Goal: Information Seeking & Learning: Learn about a topic

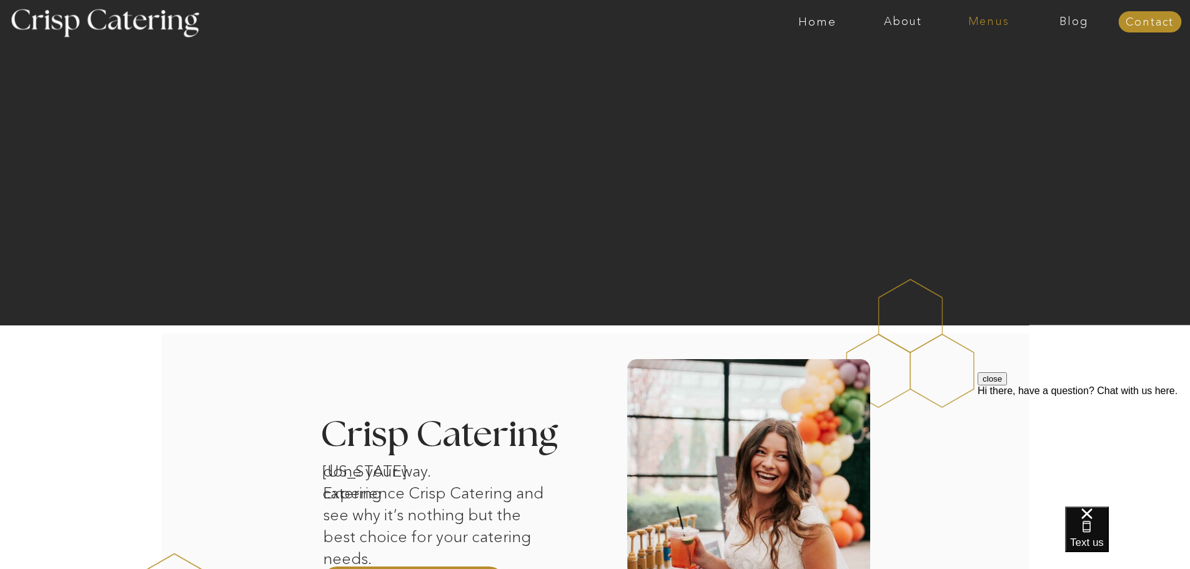
click at [991, 24] on nav "Menus" at bounding box center [989, 22] width 86 height 12
click at [1009, 74] on nav "Winter (Sep-Feb)" at bounding box center [987, 73] width 102 height 12
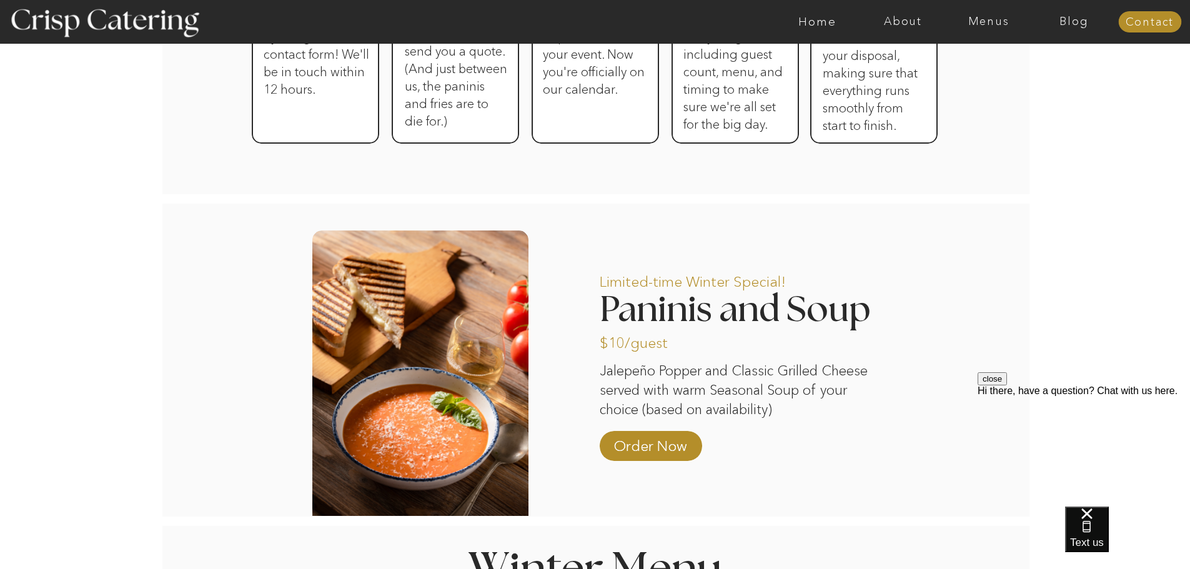
scroll to position [937, 0]
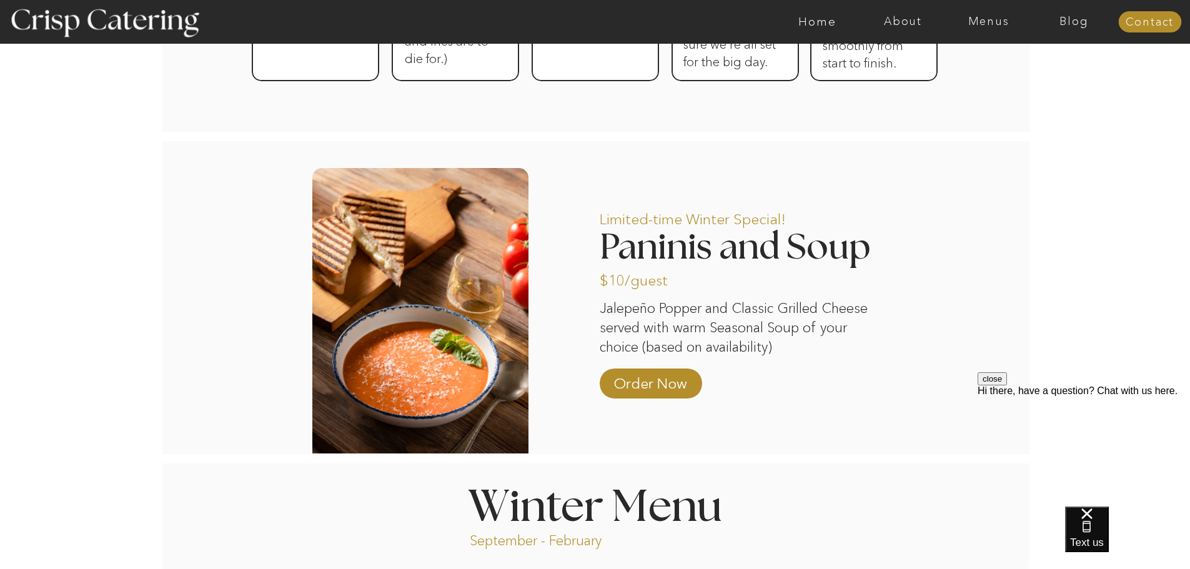
click at [991, 30] on div at bounding box center [644, 22] width 1981 height 44
click at [991, 19] on nav "Menus" at bounding box center [989, 22] width 86 height 12
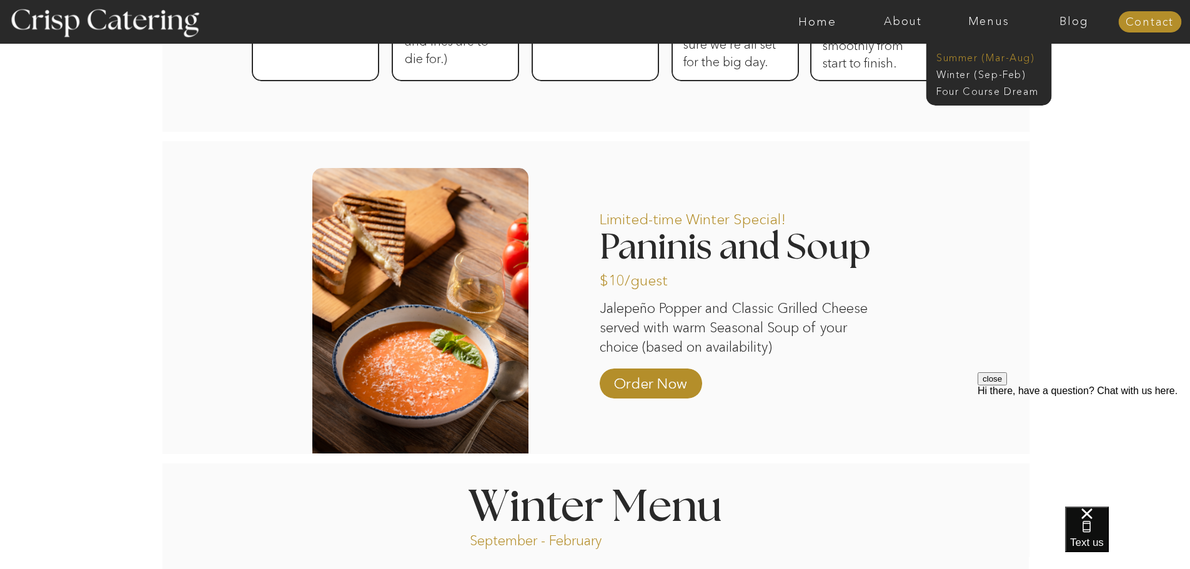
click at [998, 52] on nav "Summer (Mar-Aug)" at bounding box center [992, 57] width 112 height 12
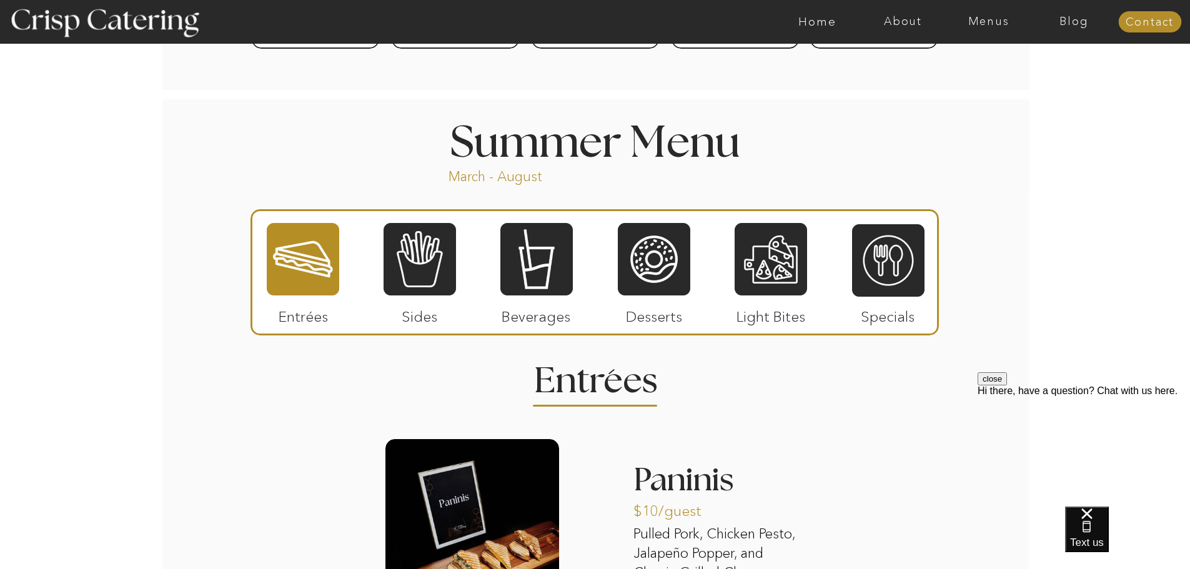
scroll to position [750, 0]
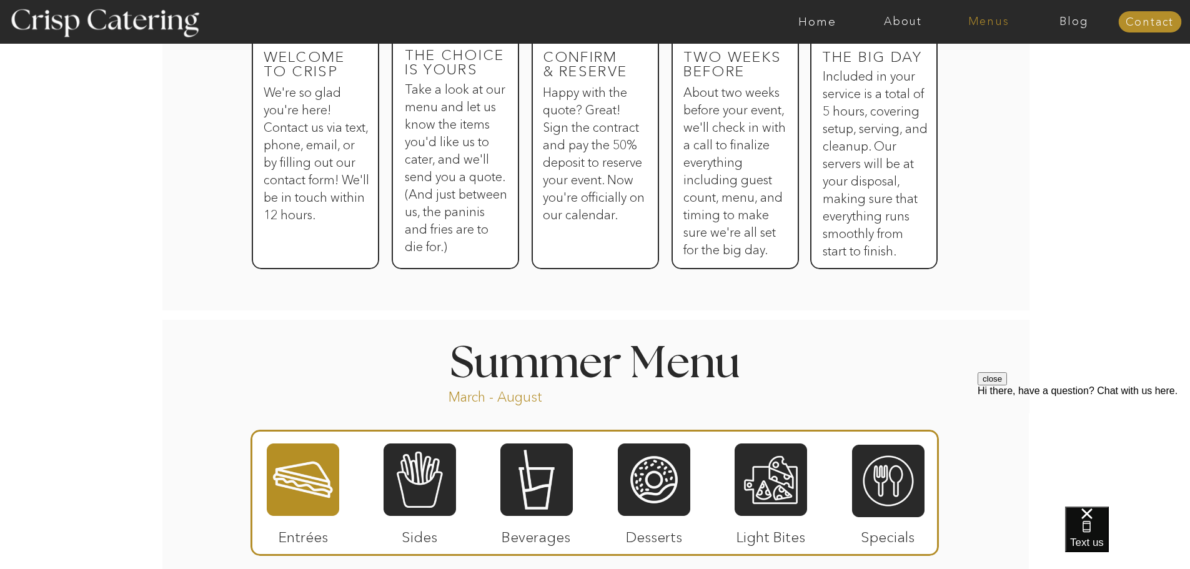
click at [977, 21] on nav "Menus" at bounding box center [989, 22] width 86 height 12
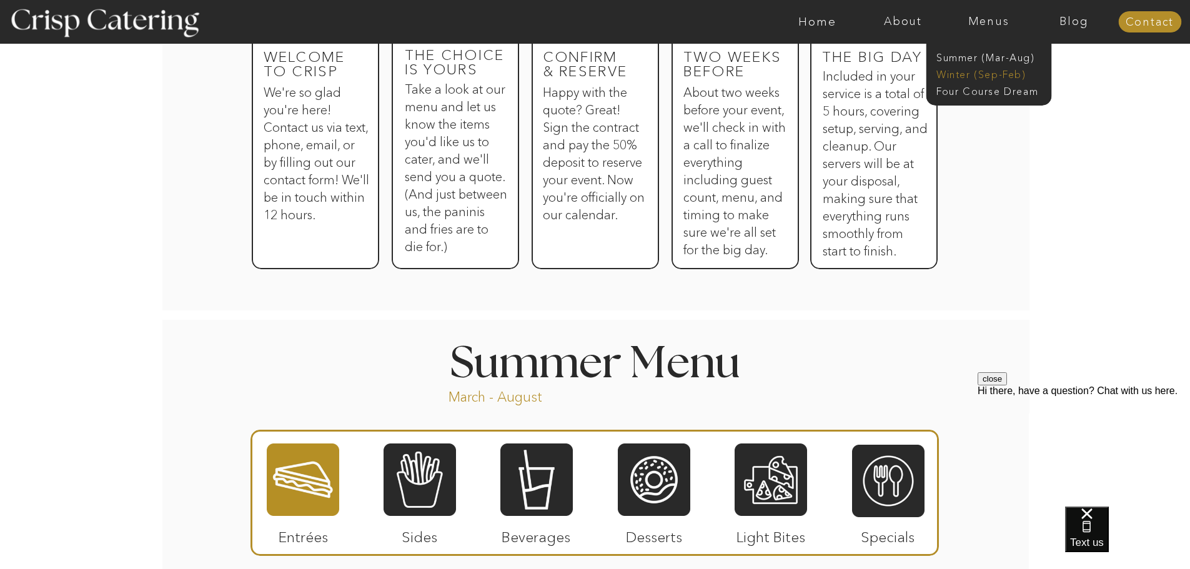
click at [991, 74] on nav "Winter (Sep-Feb)" at bounding box center [987, 73] width 102 height 12
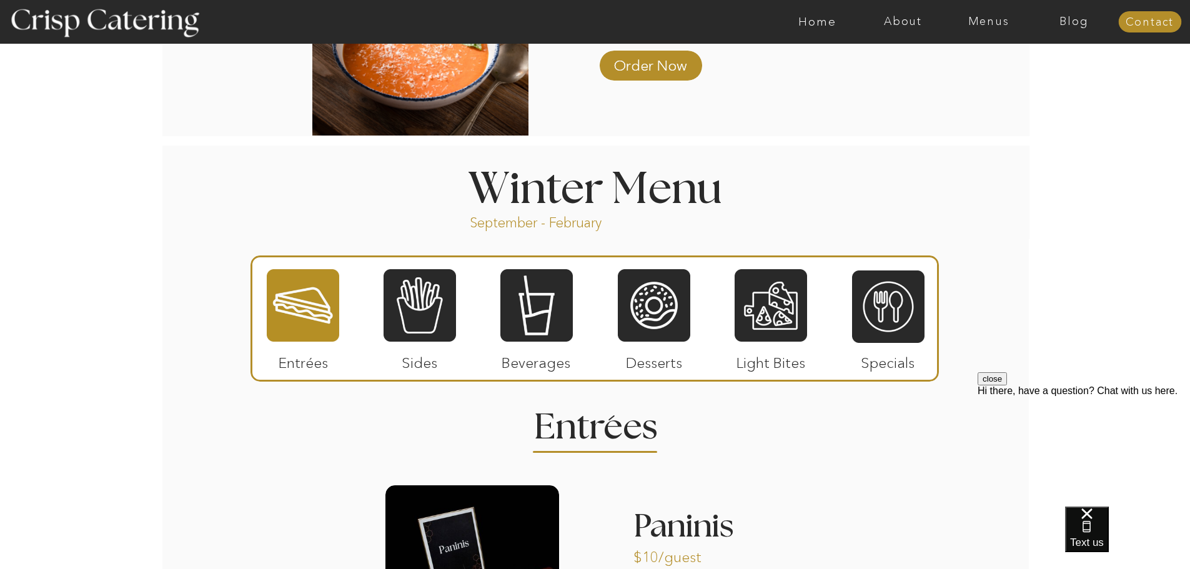
scroll to position [1374, 0]
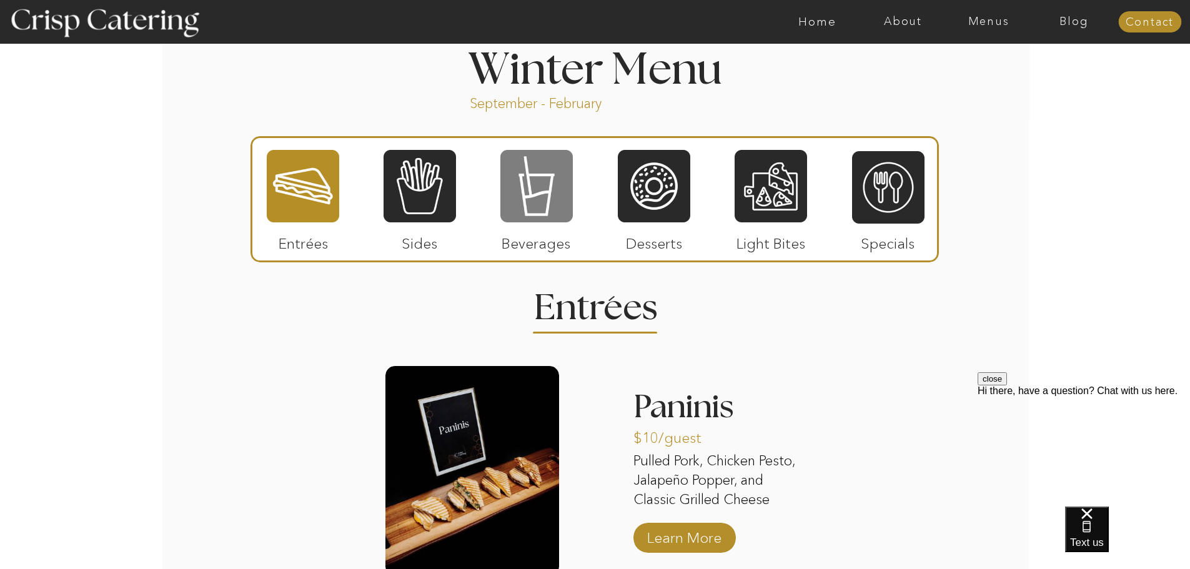
click at [552, 198] on div at bounding box center [536, 186] width 72 height 75
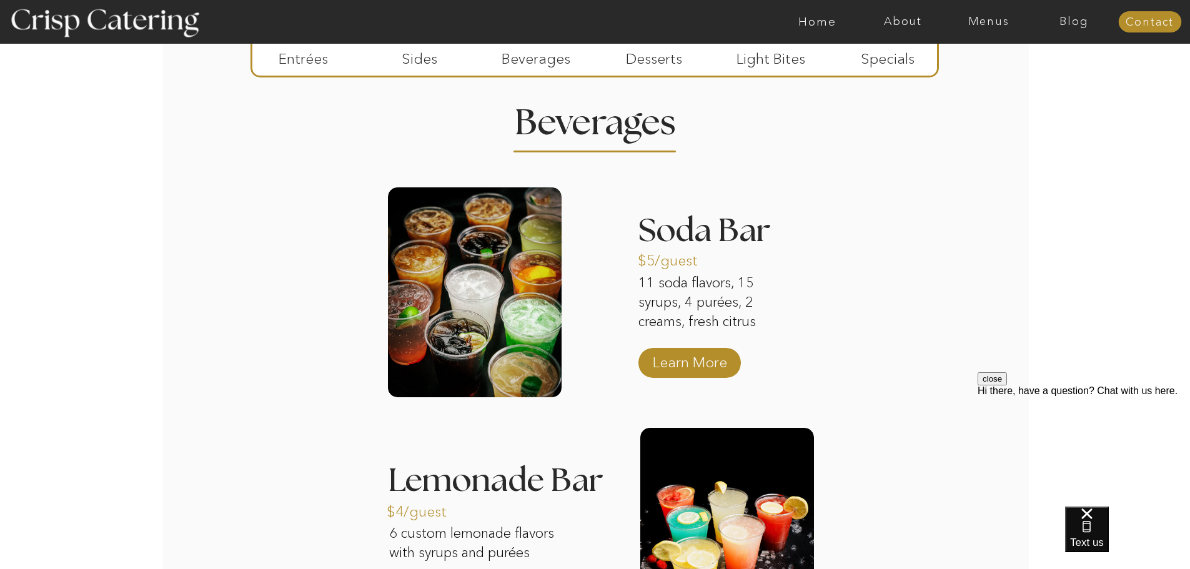
scroll to position [1562, 0]
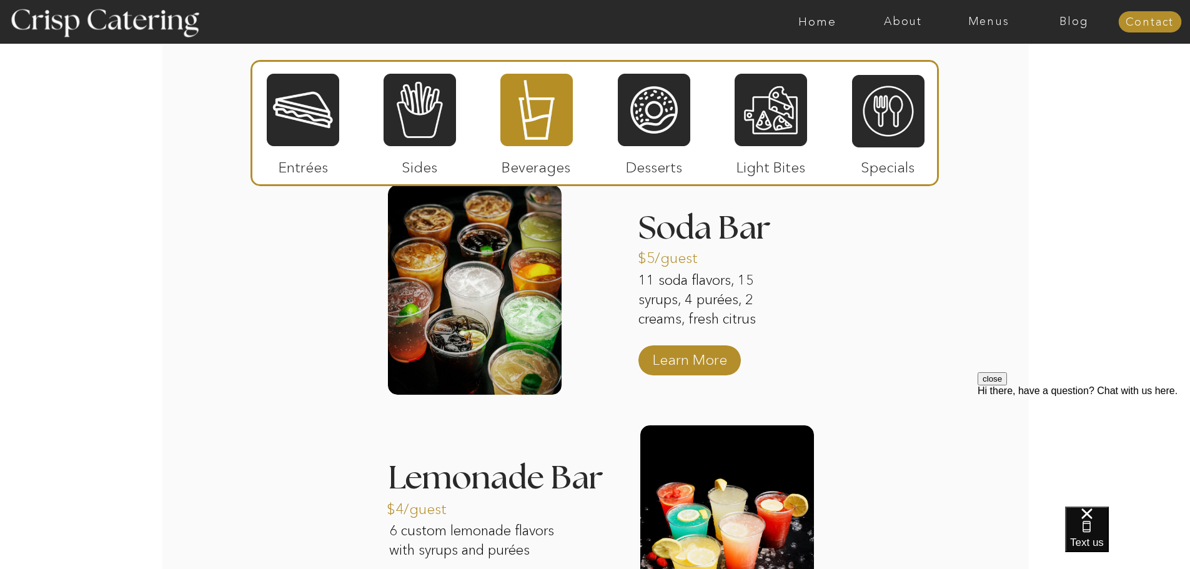
click at [736, 234] on h3 "Soda Bar" at bounding box center [725, 229] width 174 height 34
click at [705, 359] on p "Learn More" at bounding box center [689, 357] width 83 height 36
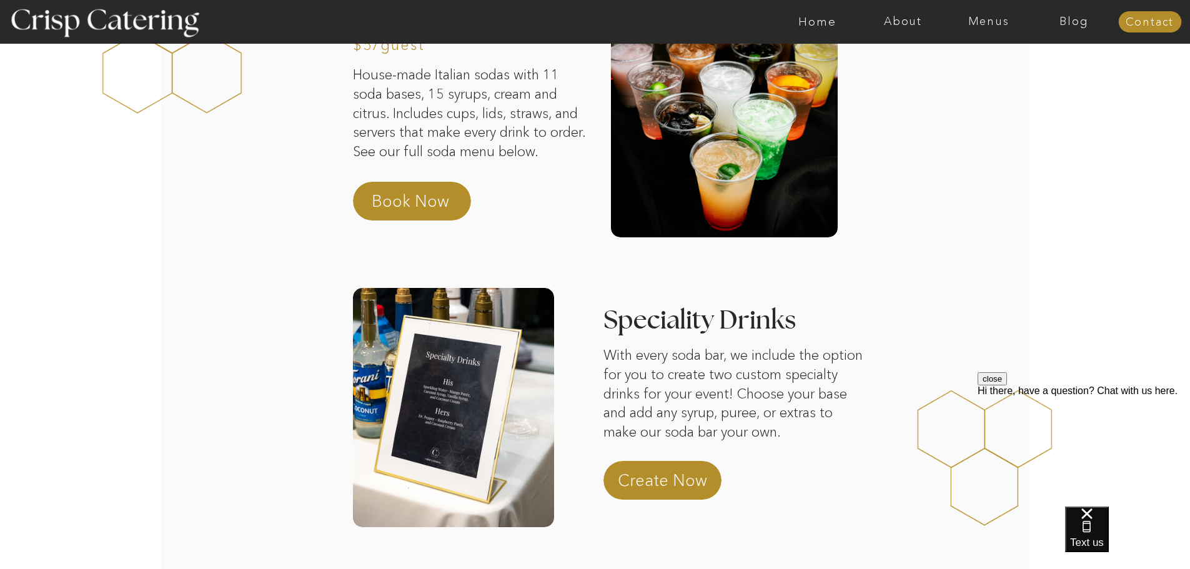
scroll to position [125, 0]
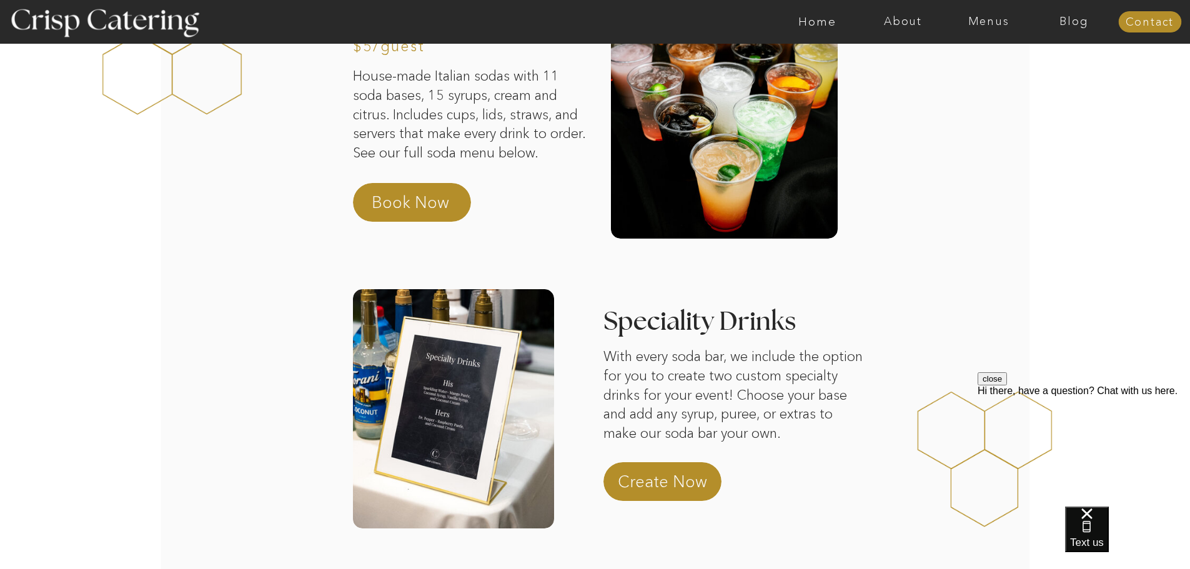
click at [452, 410] on div at bounding box center [453, 408] width 201 height 239
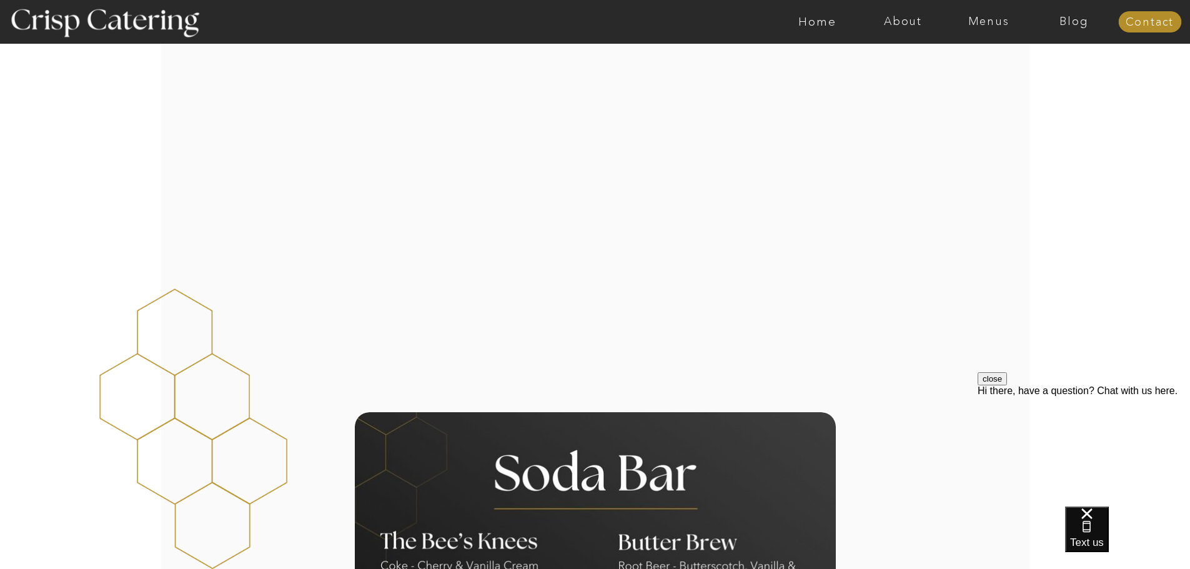
scroll to position [562, 0]
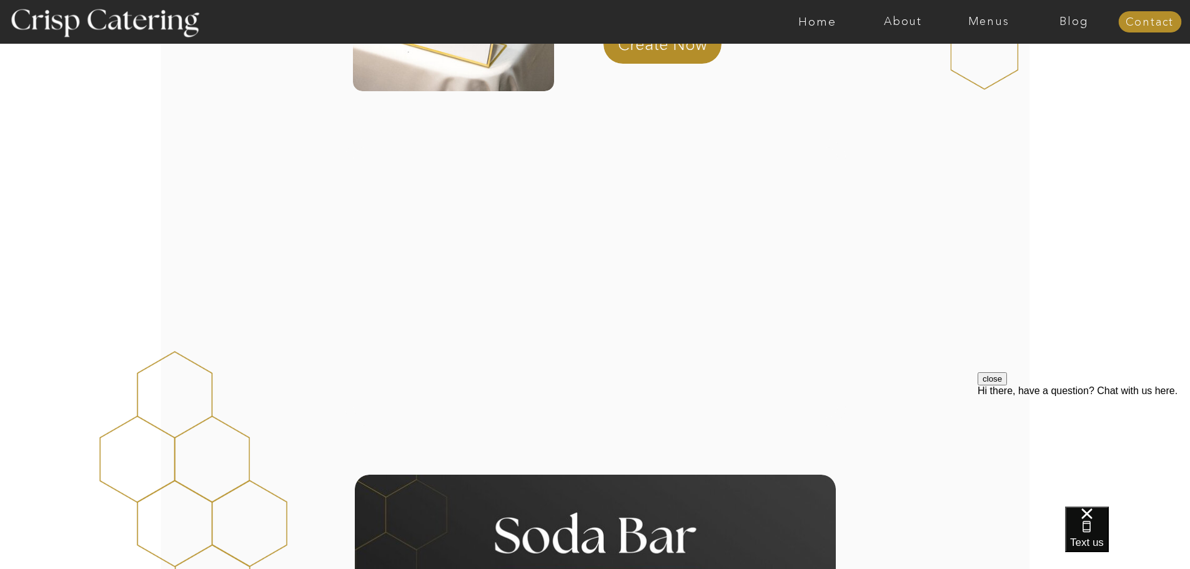
click at [478, 305] on div at bounding box center [595, 282] width 501 height 287
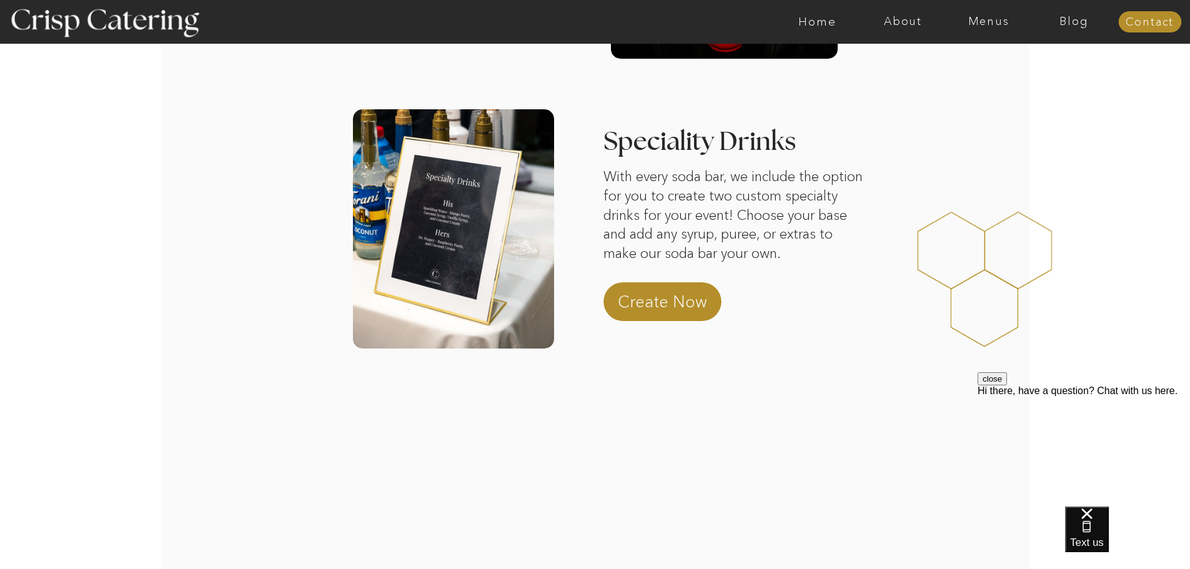
scroll to position [62, 0]
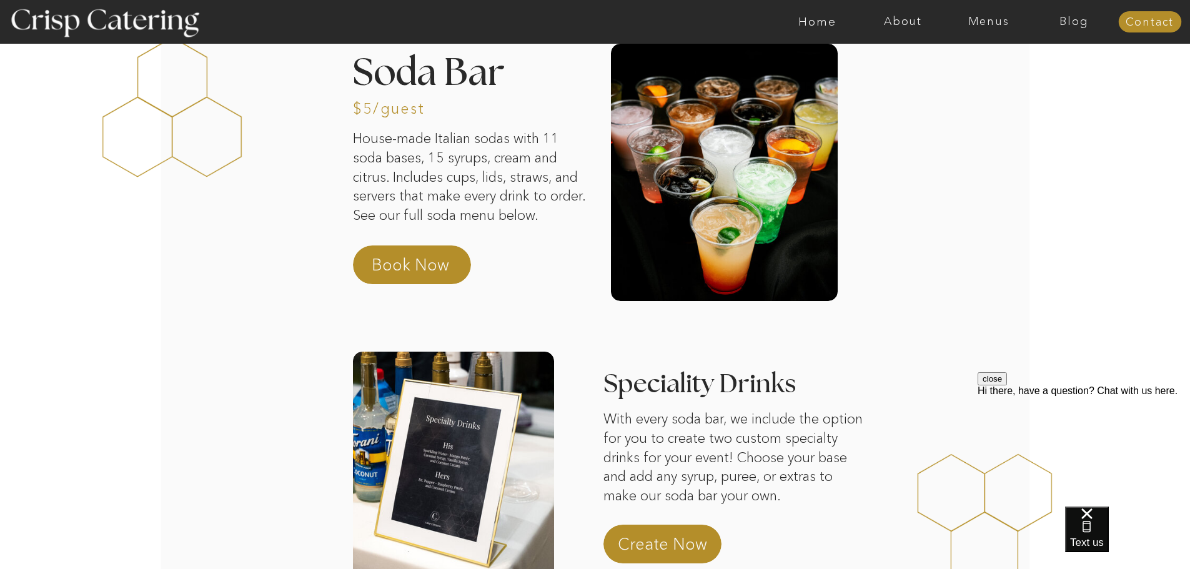
click at [435, 252] on div at bounding box center [412, 264] width 118 height 39
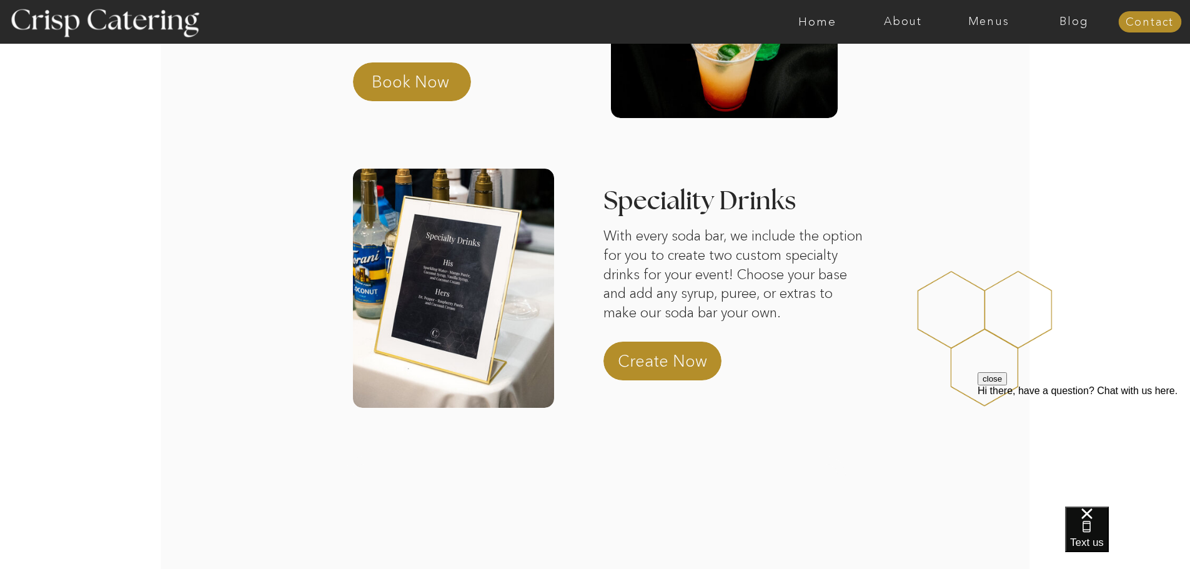
scroll to position [250, 0]
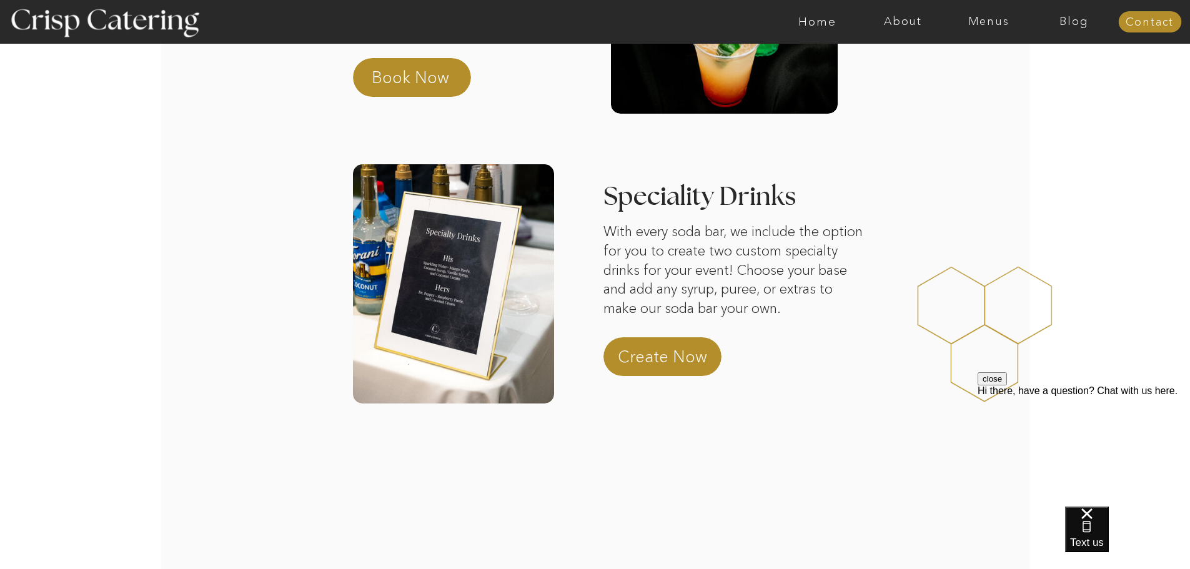
click at [683, 342] on div at bounding box center [662, 356] width 118 height 39
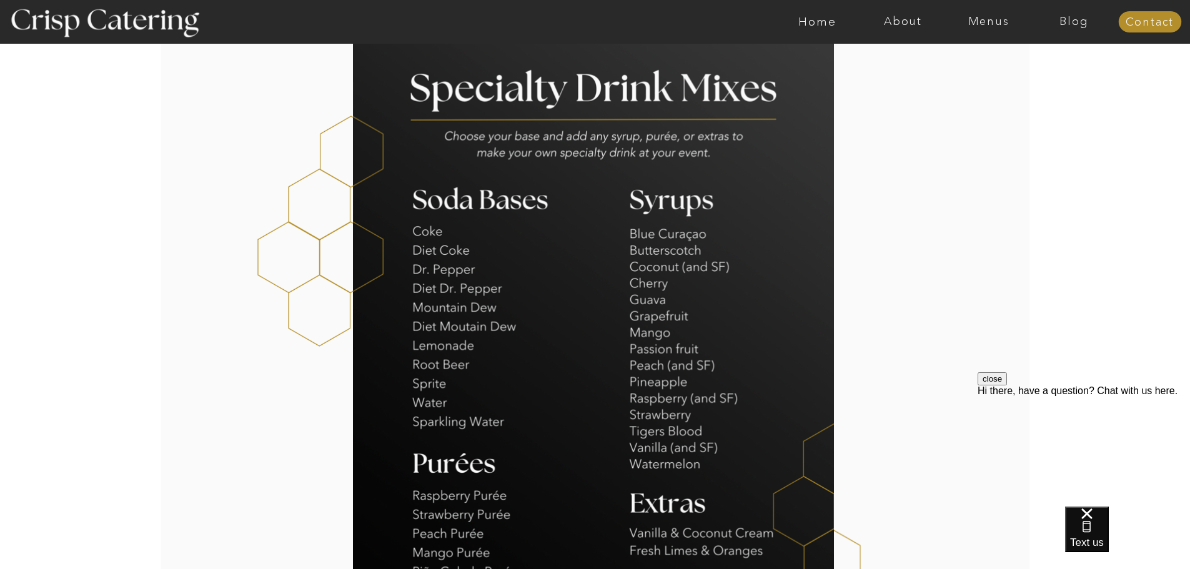
scroll to position [437, 0]
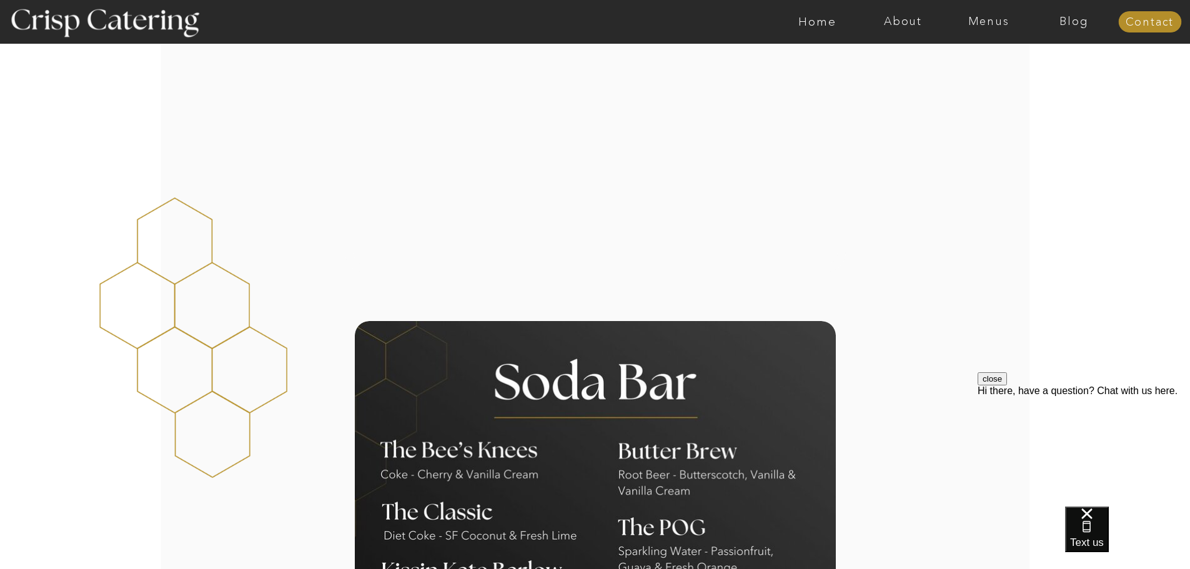
scroll to position [687, 0]
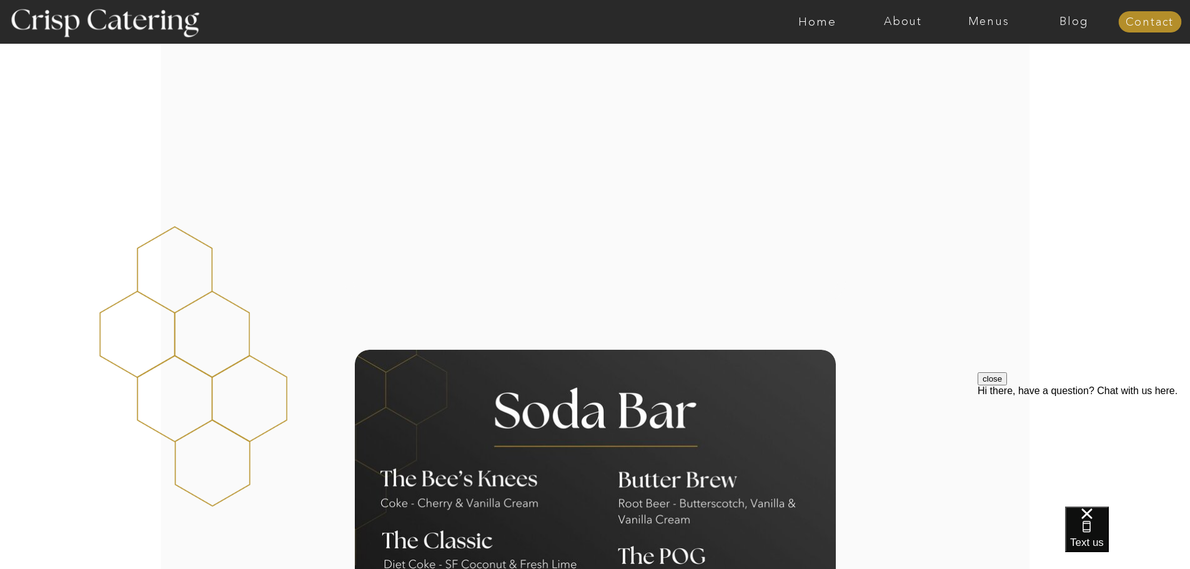
click at [542, 190] on div at bounding box center [595, 157] width 501 height 287
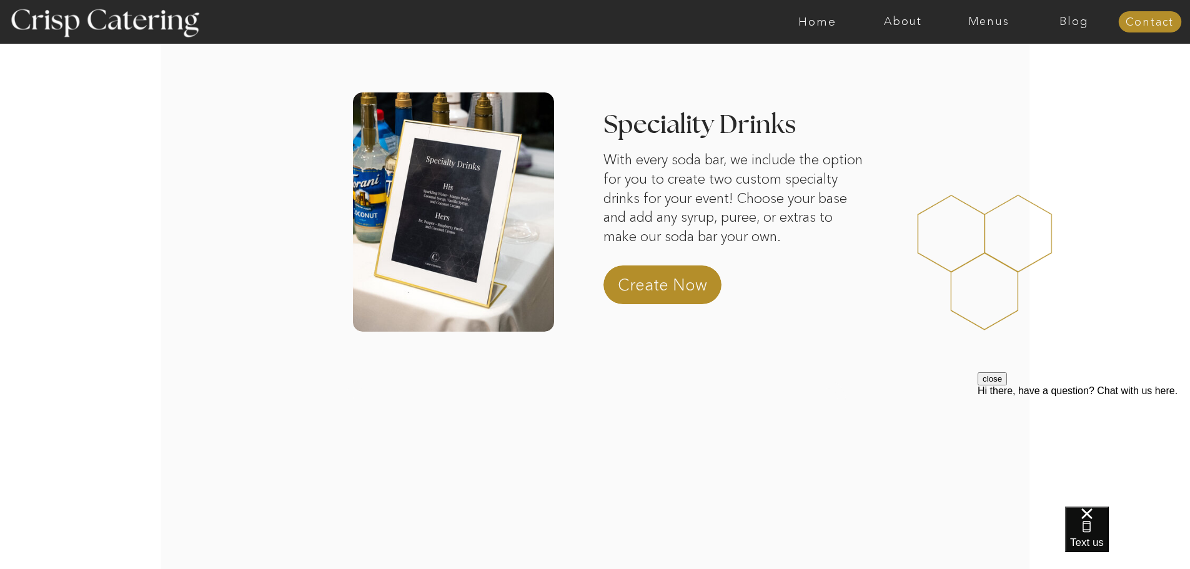
scroll to position [250, 0]
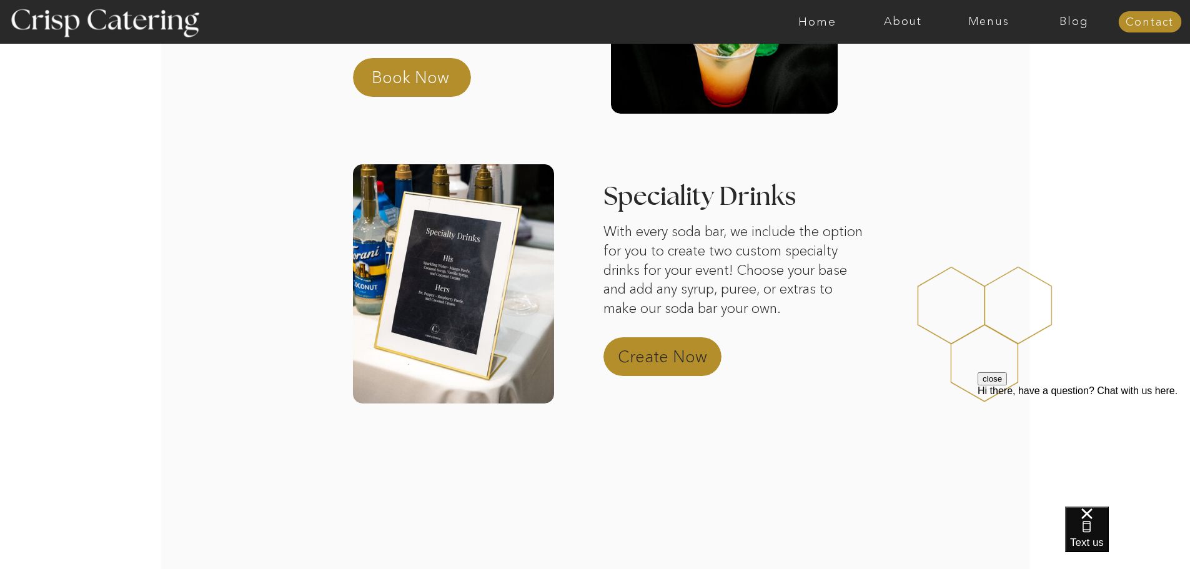
click at [704, 353] on p "Create Now" at bounding box center [673, 360] width 110 height 30
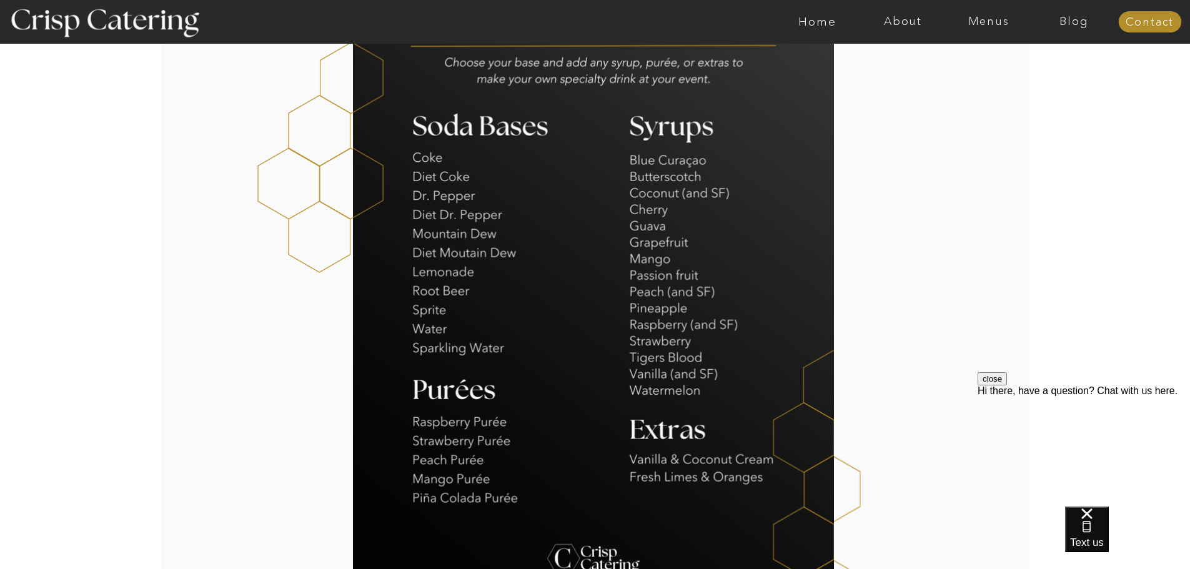
scroll to position [433, 0]
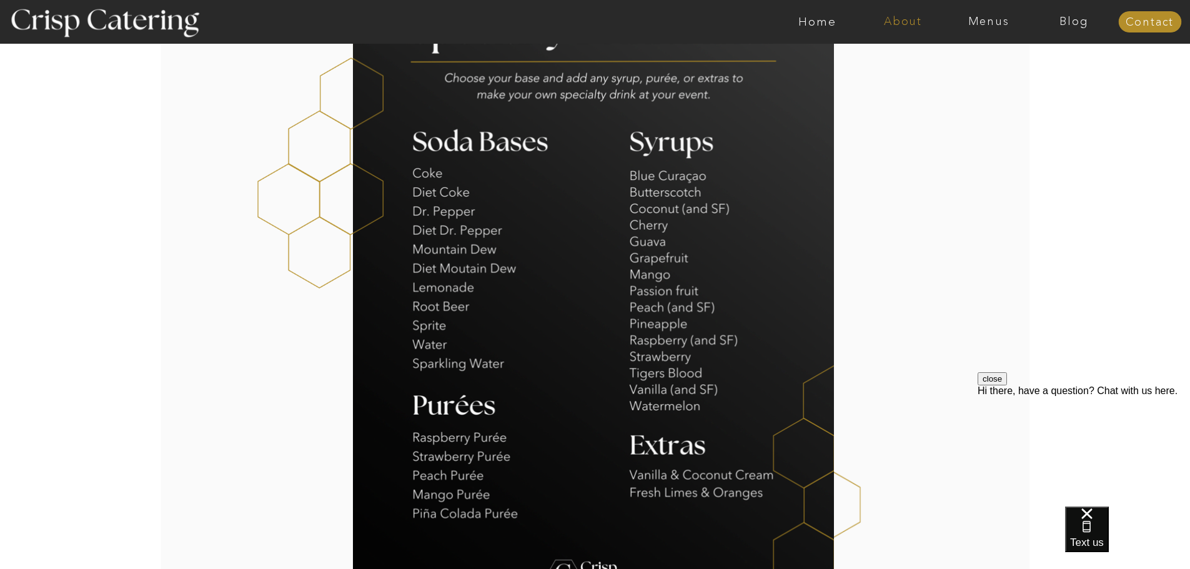
click at [895, 21] on nav "About" at bounding box center [903, 22] width 86 height 12
click at [888, 87] on nav "faq" at bounding box center [902, 90] width 62 height 12
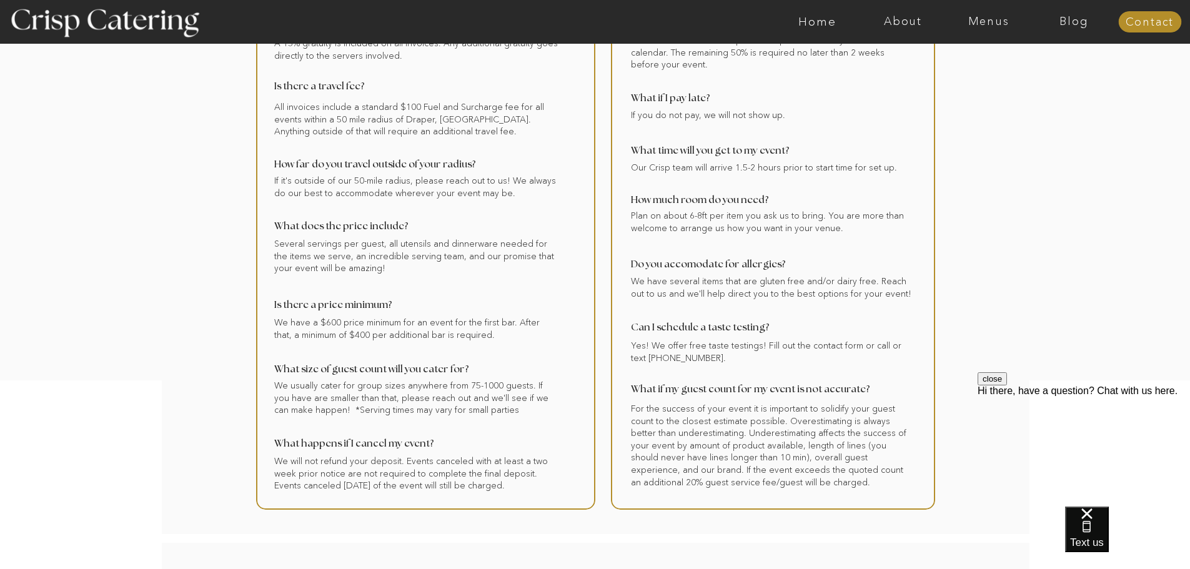
click at [823, 13] on div at bounding box center [644, 22] width 1981 height 44
click at [821, 25] on nav "Home" at bounding box center [818, 22] width 86 height 12
